Goal: Task Accomplishment & Management: Use online tool/utility

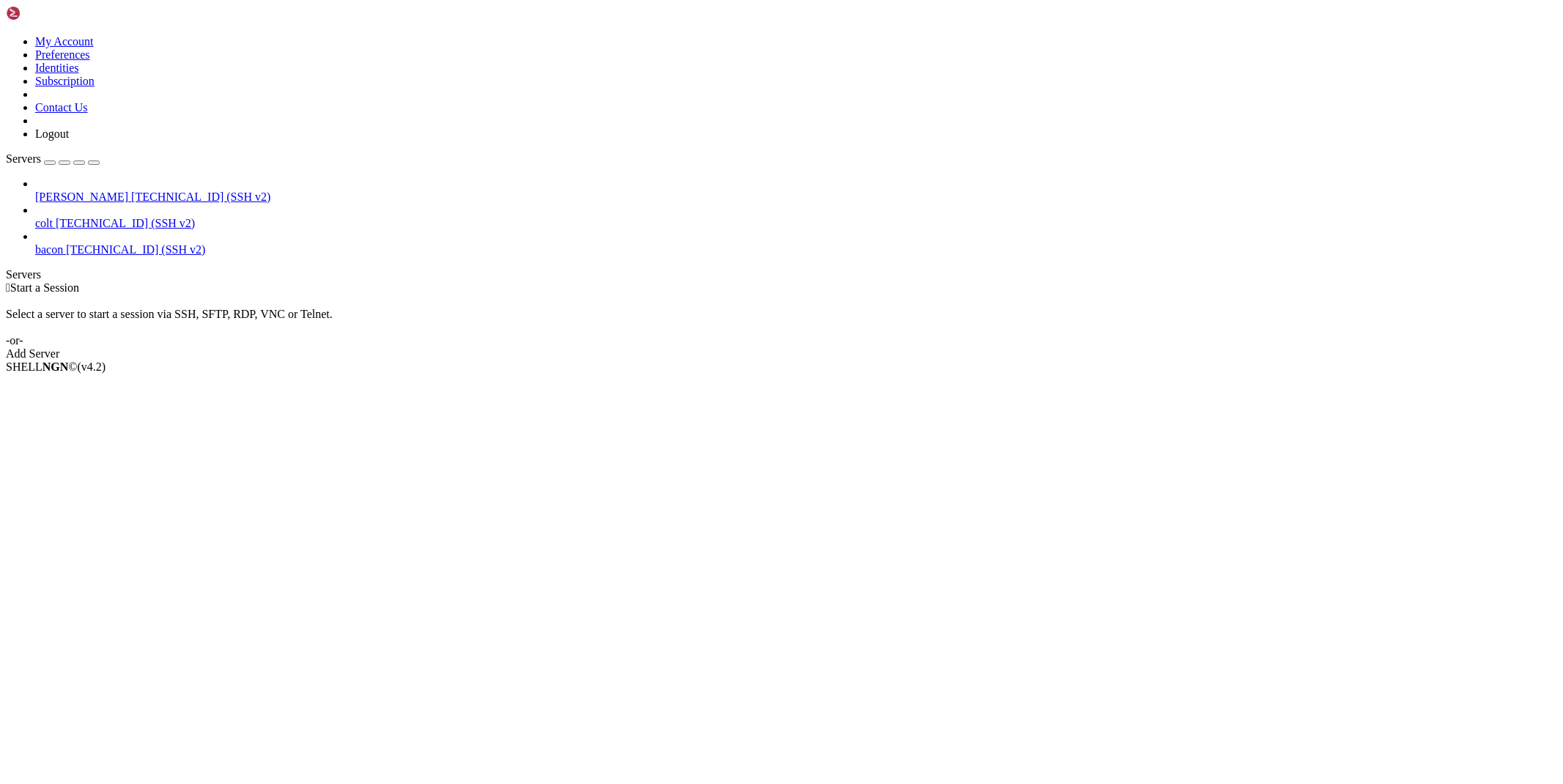
click at [128, 191] on span "[PERSON_NAME]" at bounding box center [81, 197] width 93 height 13
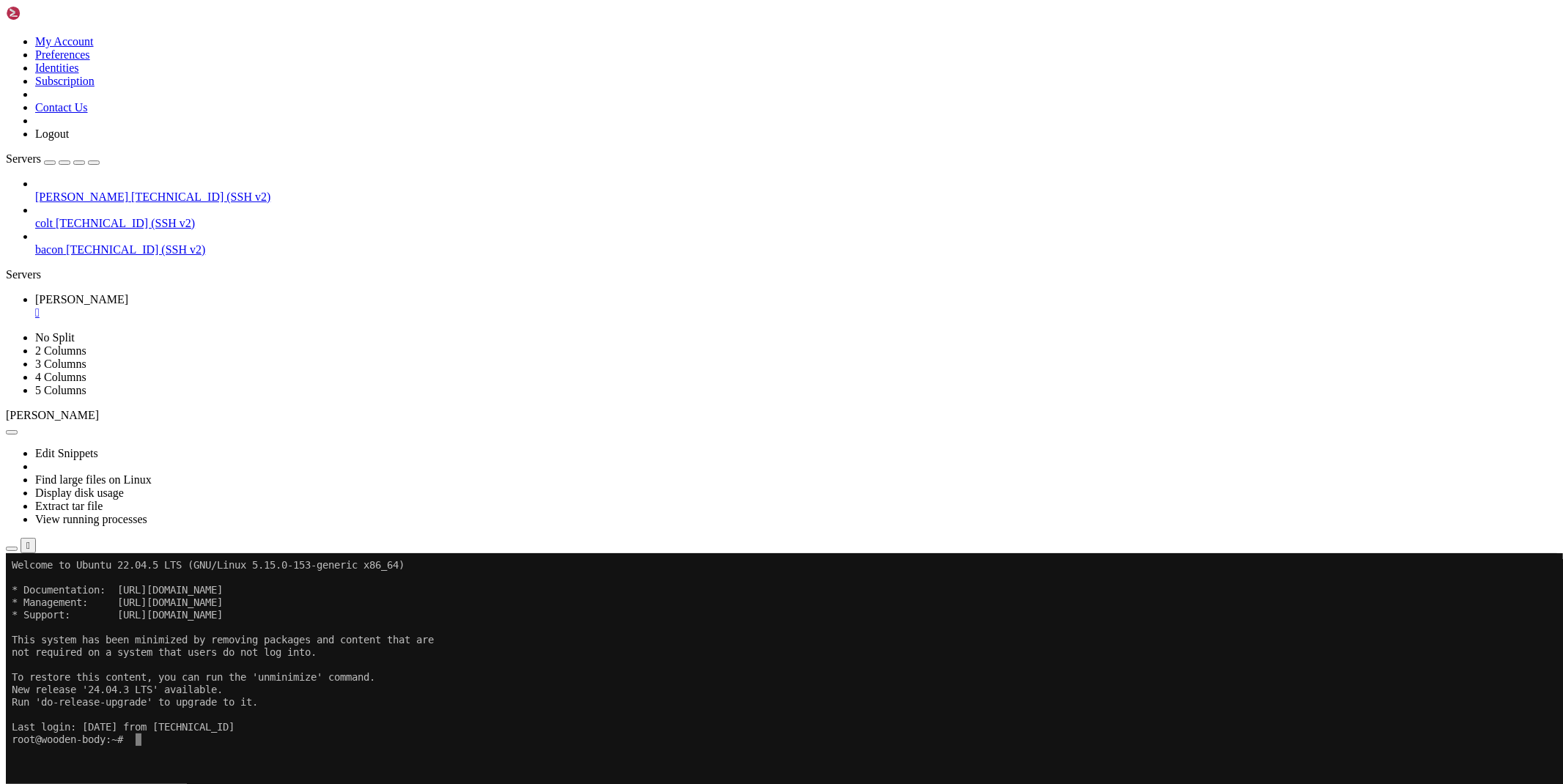
click at [12, 549] on icon "button" at bounding box center [12, 549] width 0 height 0
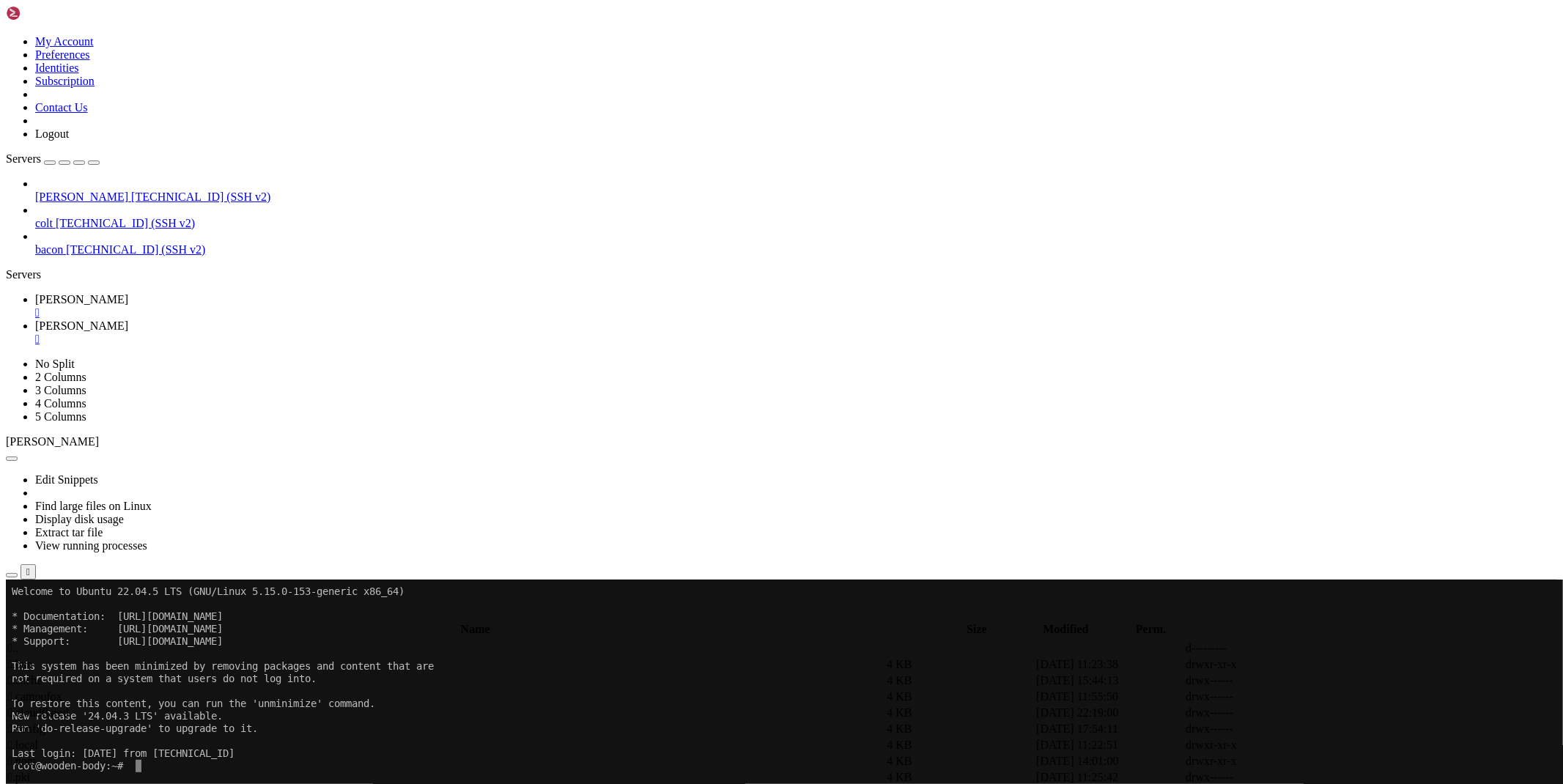
click at [44, 674] on span " bypass" at bounding box center [25, 680] width 36 height 13
type input "/root/ryx/bypass"
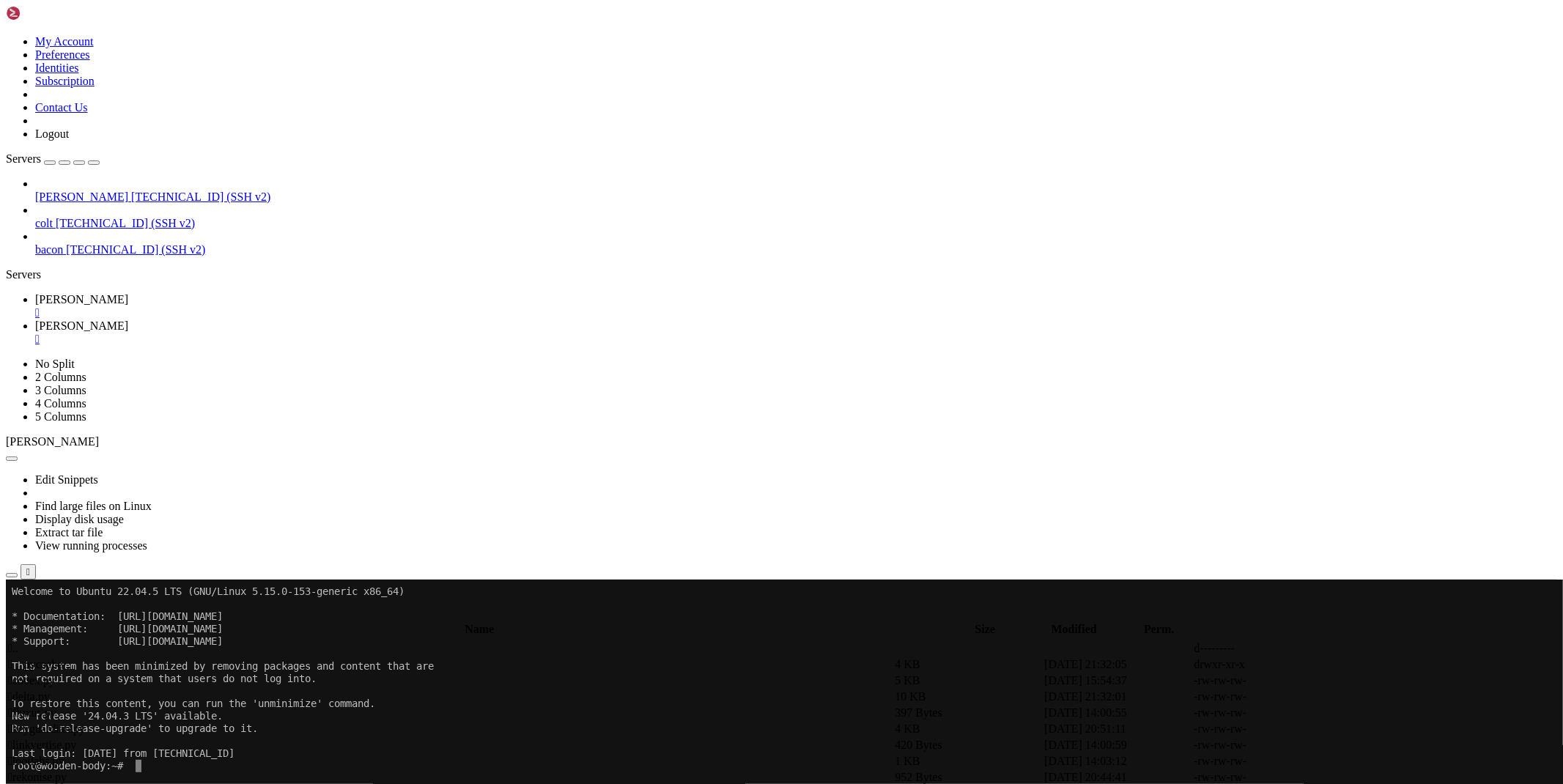
click at [1344, 778] on icon at bounding box center [1344, 778] width 0 height 0
drag, startPoint x: 452, startPoint y: 142, endPoint x: 253, endPoint y: 103, distance: 202.8
drag, startPoint x: 425, startPoint y: 201, endPoint x: 290, endPoint y: 178, distance: 136.9
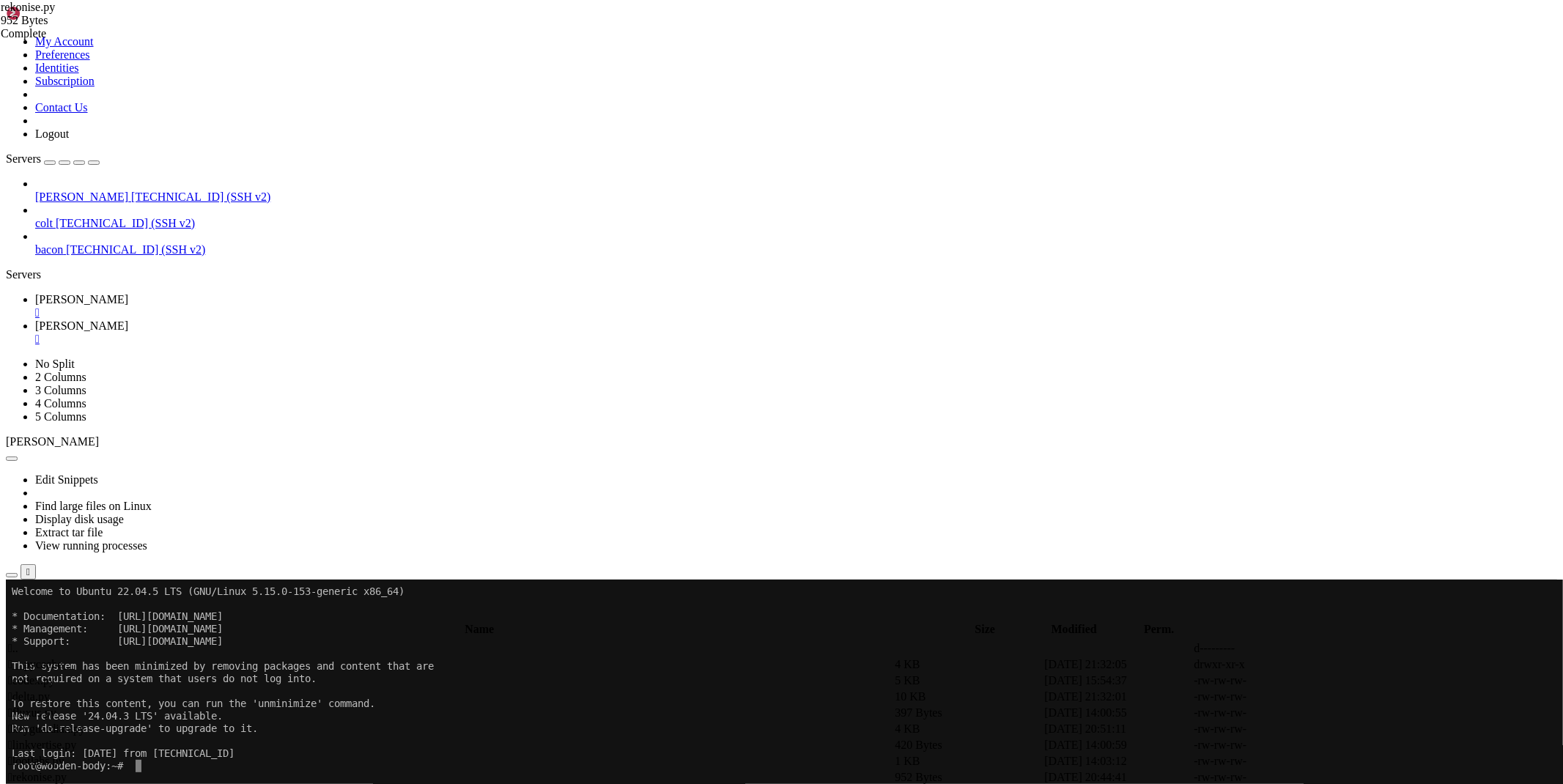
drag, startPoint x: 497, startPoint y: 158, endPoint x: 274, endPoint y: 162, distance: 223.0
drag, startPoint x: 608, startPoint y: 185, endPoint x: 799, endPoint y: 188, distance: 191.0
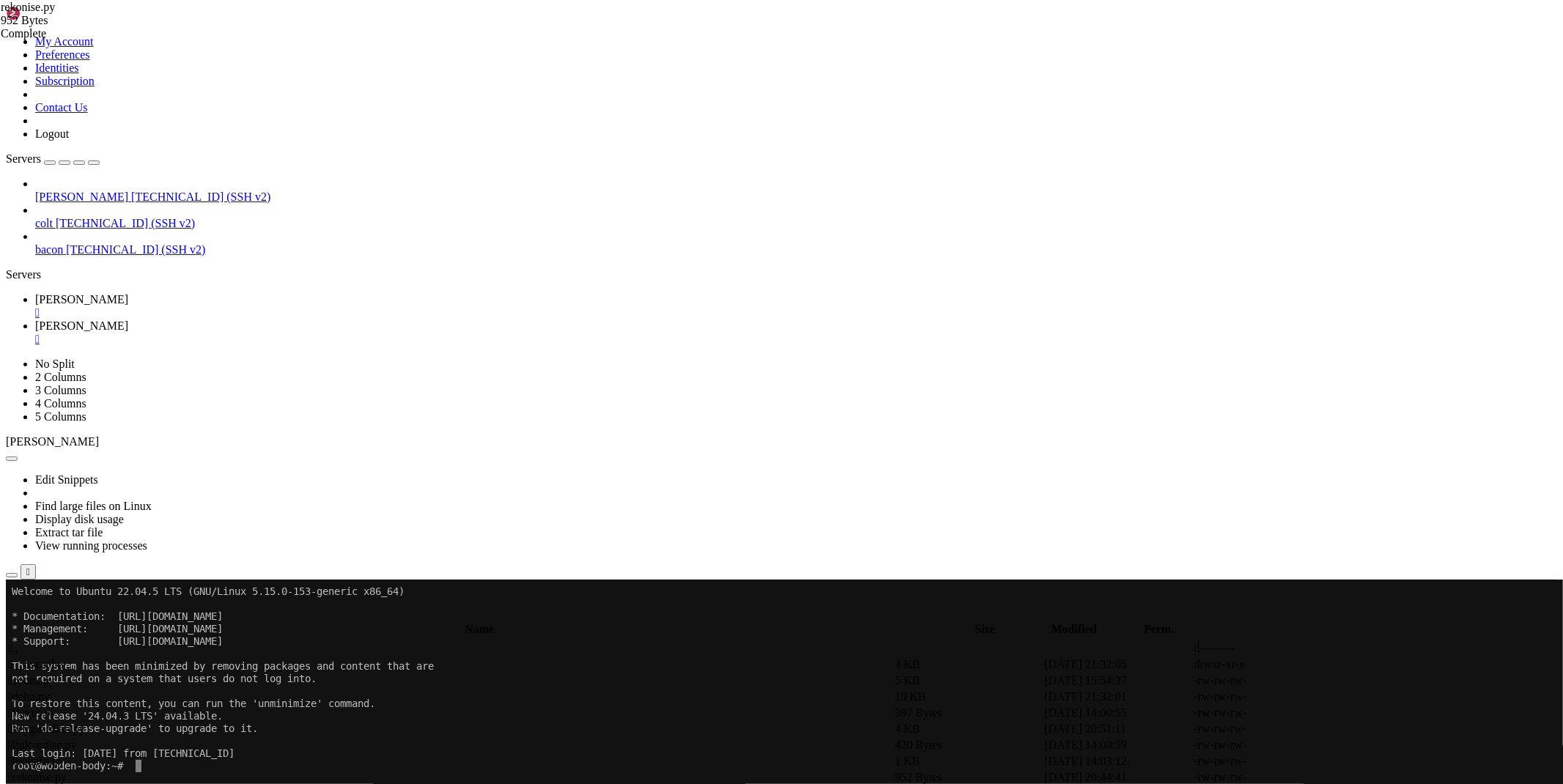
drag, startPoint x: 417, startPoint y: 204, endPoint x: 291, endPoint y: 178, distance: 128.7
drag, startPoint x: 378, startPoint y: 147, endPoint x: 254, endPoint y: 152, distance: 124.1
type textarea "if '[DOMAIN_NAME]' in url:"
